Goal: Book appointment/travel/reservation

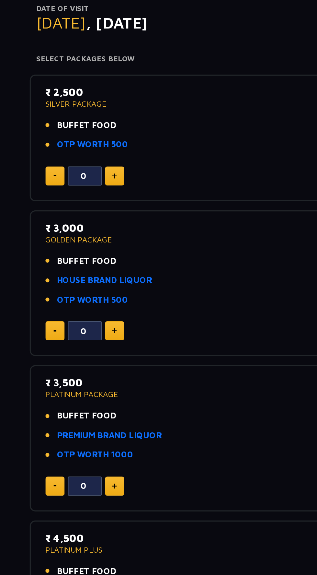
click at [91, 181] on img at bounding box center [90, 181] width 3 height 3
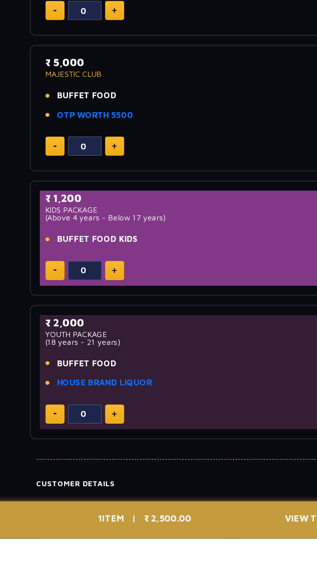
scroll to position [181, 0]
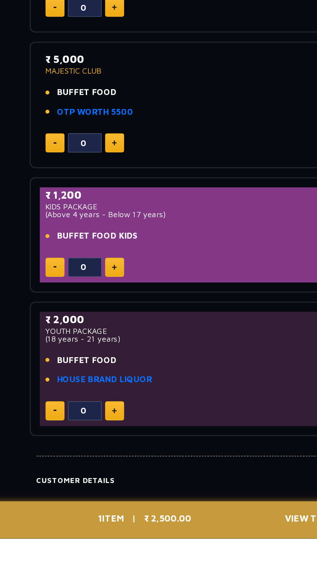
click at [135, 566] on span "₹ 2,500.00" at bounding box center [121, 563] width 27 height 6
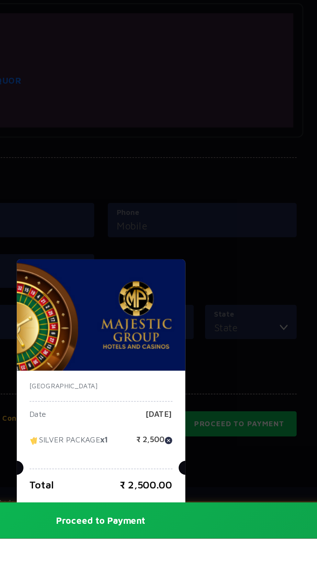
scroll to position [354, 0]
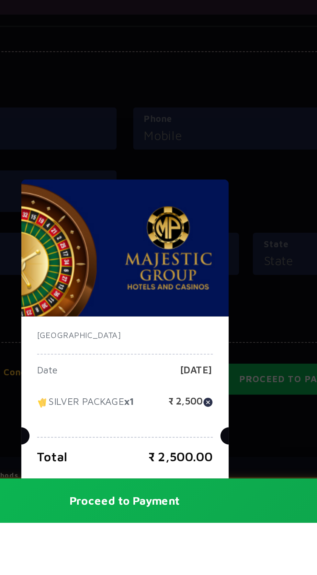
click at [199, 521] on img at bounding box center [197, 518] width 5 height 5
type input "0"
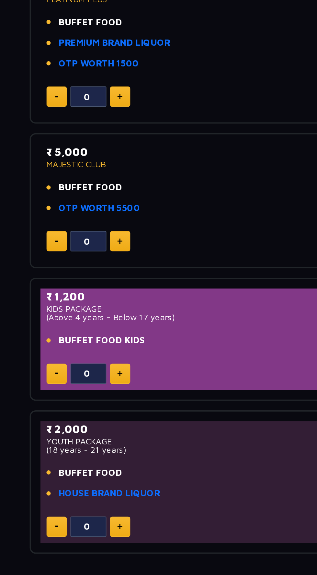
scroll to position [182, 0]
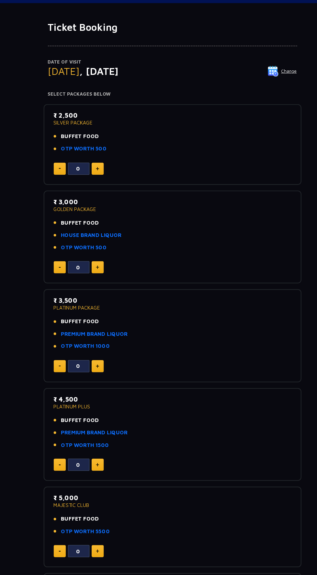
scroll to position [3, 0]
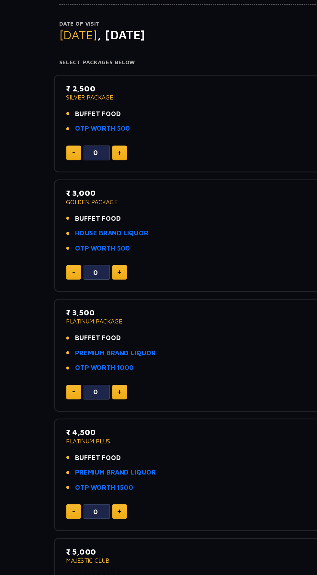
click at [91, 179] on img at bounding box center [90, 179] width 3 height 3
click at [53, 167] on div "₹ 2,500 SILVER PACKAGE BUFFET FOOD OTP WORTH 500" at bounding box center [158, 148] width 215 height 42
click at [56, 179] on img at bounding box center [57, 179] width 2 height 1
type input "1"
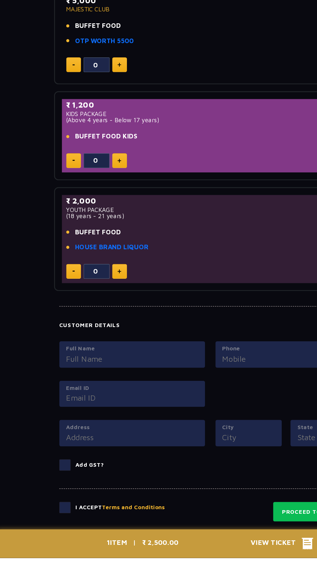
scroll to position [354, 0]
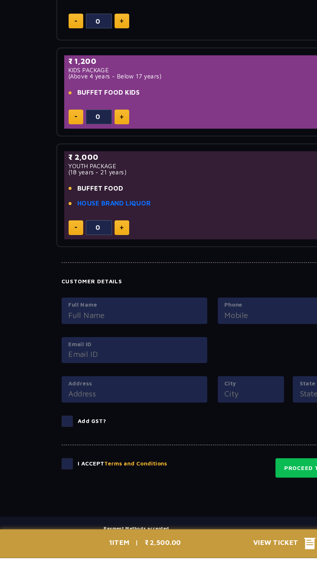
click at [48, 500] on span at bounding box center [50, 504] width 8 height 8
click at [0, 0] on input "checkbox" at bounding box center [0, 0] width 0 height 0
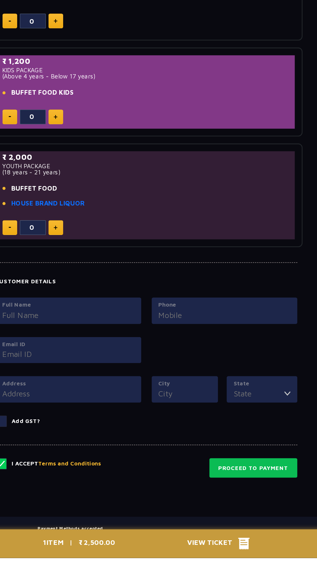
click at [129, 390] on input "Full Name" at bounding box center [100, 393] width 98 height 9
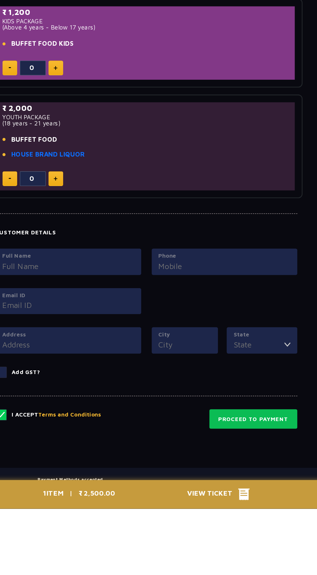
type input "Srinath Devarapu"
type input "09494941477"
type input "srinathdevarapu@gmail.com"
type input "Lic office, krpet"
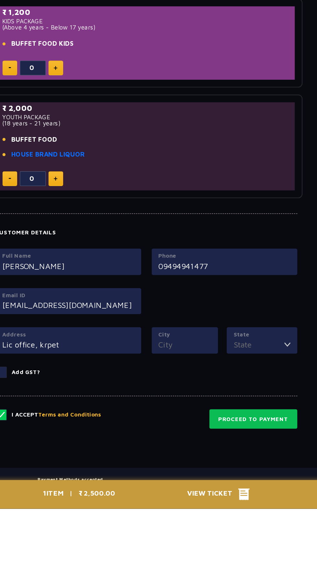
type input "K.r pet"
type input "[GEOGRAPHIC_DATA]"
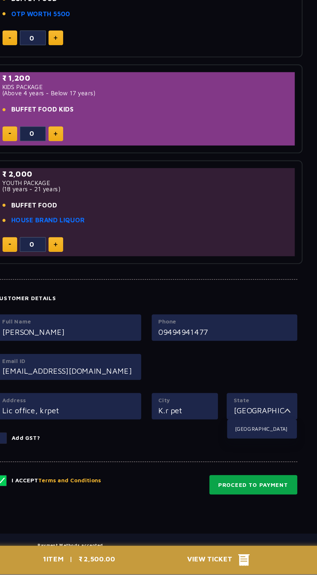
click at [246, 503] on button "Proceed to Payment" at bounding box center [239, 507] width 66 height 15
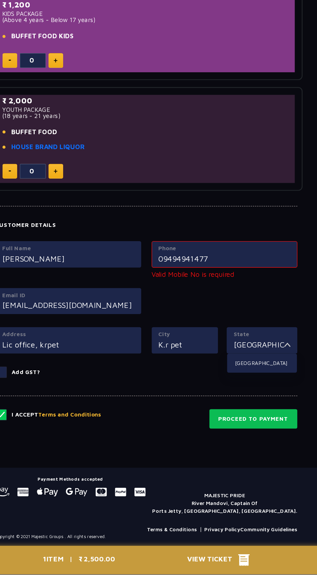
click at [171, 337] on div "Phone 09494941477" at bounding box center [217, 336] width 109 height 20
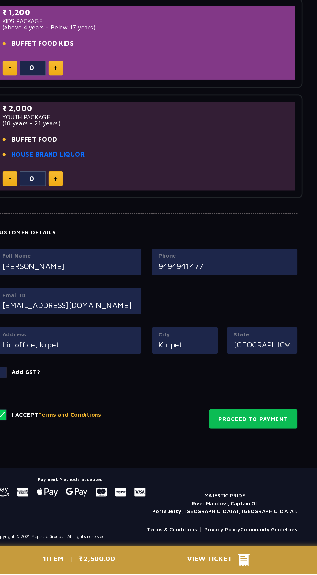
scroll to position [402, 0]
type input "9494941477"
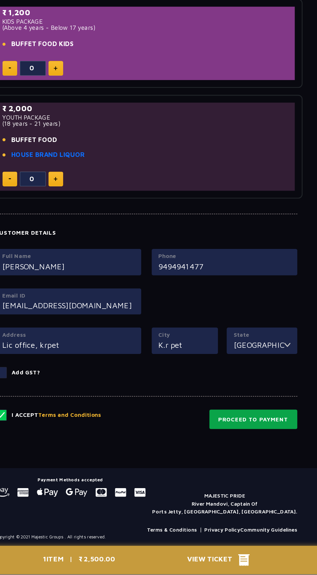
click at [252, 455] on button "Proceed to Payment" at bounding box center [239, 459] width 66 height 15
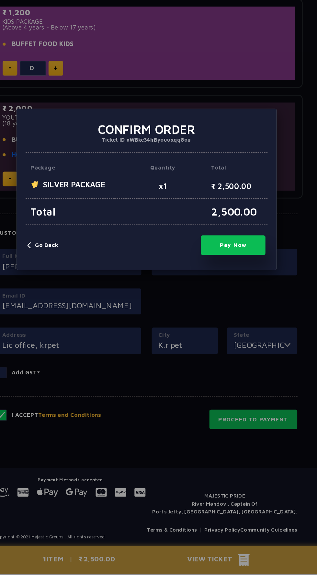
click at [83, 327] on button "Go Back" at bounding box center [81, 329] width 23 height 6
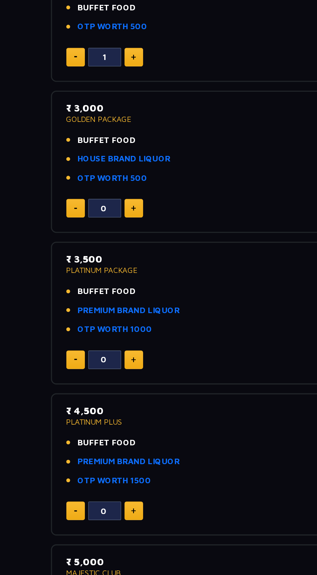
scroll to position [144, 0]
